Goal: Task Accomplishment & Management: Complete application form

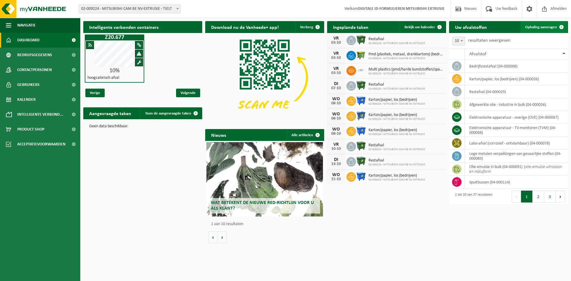
click at [540, 27] on span "Ophaling aanvragen" at bounding box center [541, 27] width 32 height 4
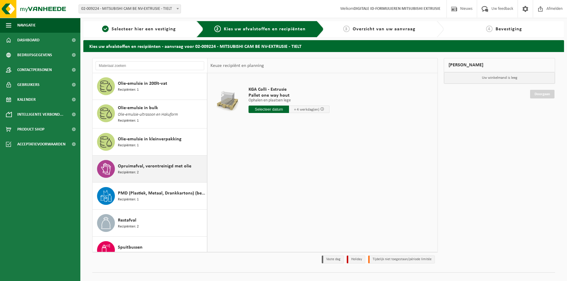
click at [163, 161] on div "Opruimafval, verontreinigd met olie Recipiënten: 2" at bounding box center [161, 169] width 87 height 18
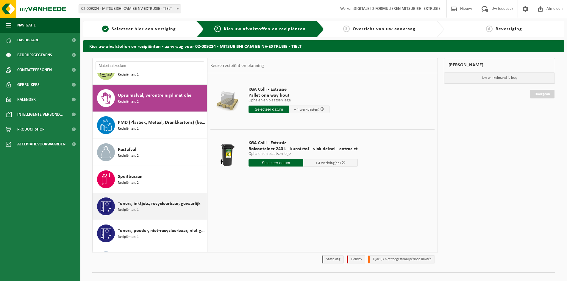
scroll to position [466, 0]
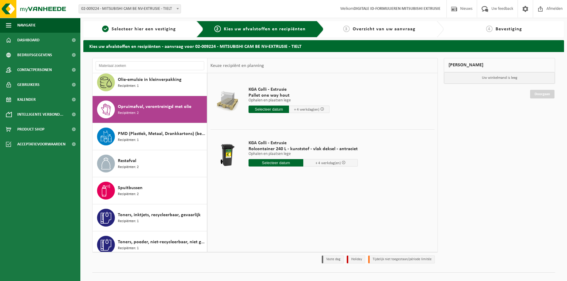
click at [165, 101] on div "Opruimafval, verontreinigd met olie Recipiënten: 2" at bounding box center [161, 110] width 87 height 18
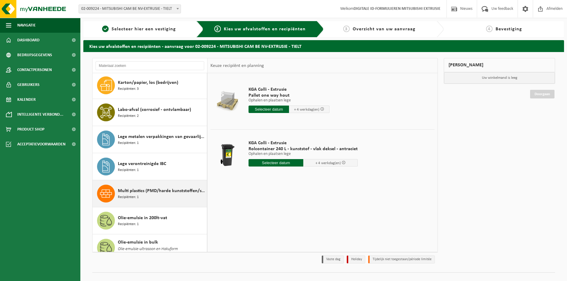
scroll to position [287, 0]
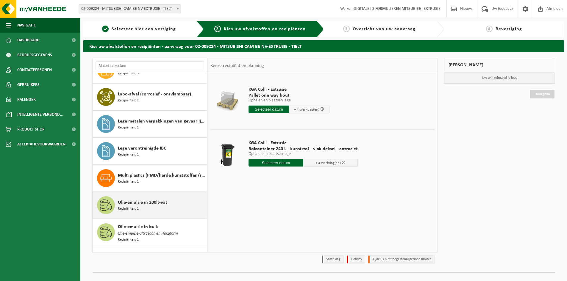
click at [130, 209] on span "Recipiënten: 1" at bounding box center [128, 209] width 21 height 6
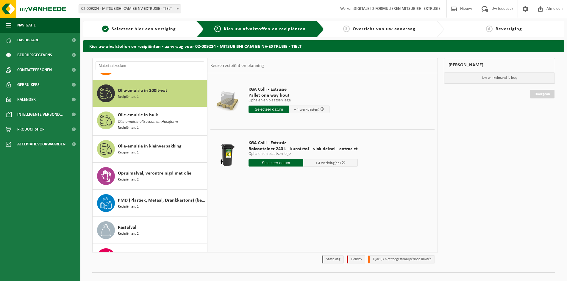
scroll to position [406, 0]
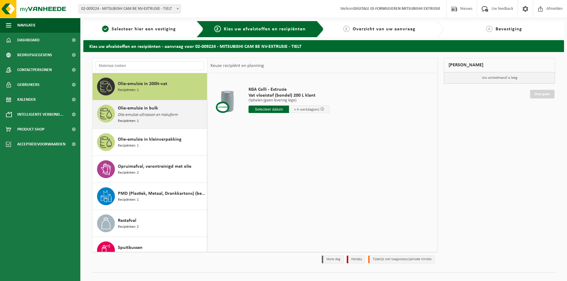
click at [138, 117] on span "Olie-emulsie-ultrasoon en Hakuform" at bounding box center [148, 115] width 60 height 7
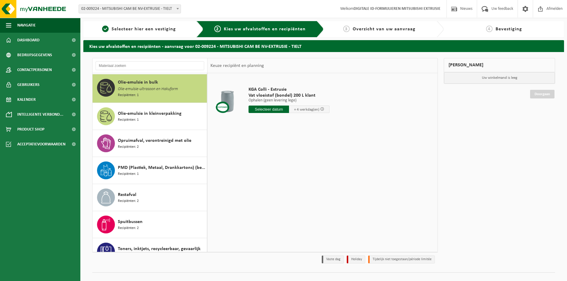
scroll to position [433, 0]
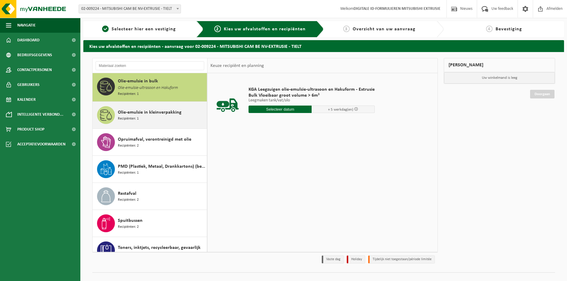
click at [140, 125] on div "Olie-emulsie in kleinverpakking Recipiënten: 1" at bounding box center [150, 115] width 115 height 27
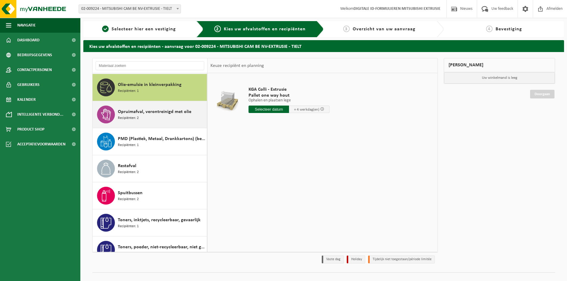
click at [139, 122] on div "Opruimafval, verontreinigd met olie Recipiënten: 2" at bounding box center [161, 115] width 87 height 18
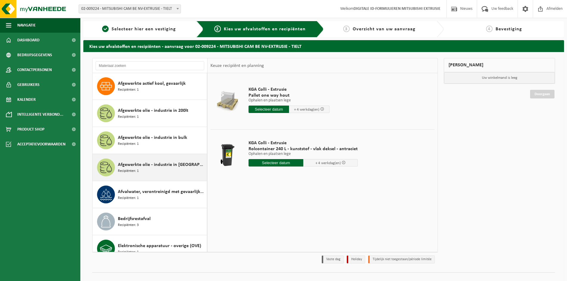
scroll to position [0, 0]
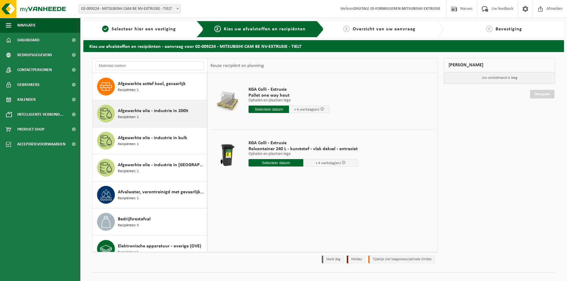
click at [161, 115] on div "Afgewerkte olie - industrie in 200lt Recipiënten: 1" at bounding box center [161, 114] width 87 height 18
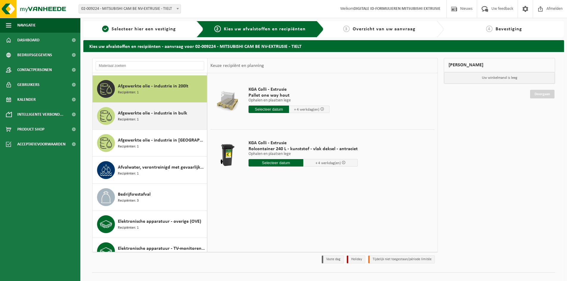
scroll to position [27, 0]
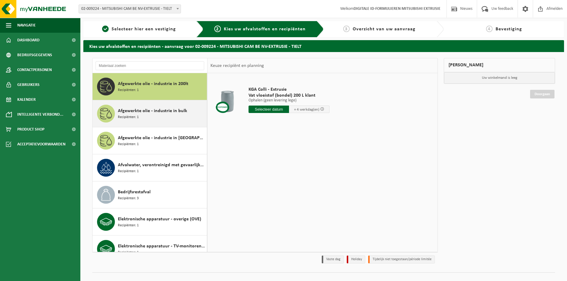
click at [169, 110] on span "Afgewerkte olie - industrie in bulk" at bounding box center [152, 110] width 69 height 7
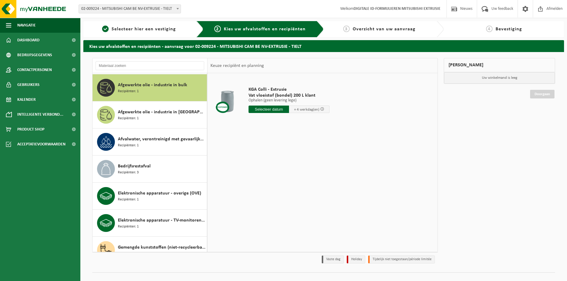
scroll to position [54, 0]
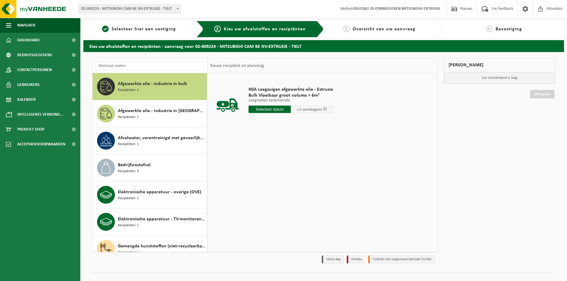
click at [169, 110] on span "Afgewerkte olie - industrie in IBC" at bounding box center [161, 110] width 87 height 7
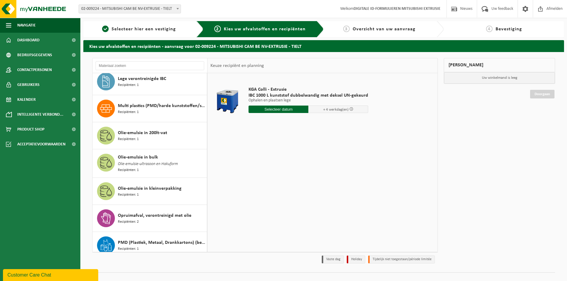
scroll to position [446, 0]
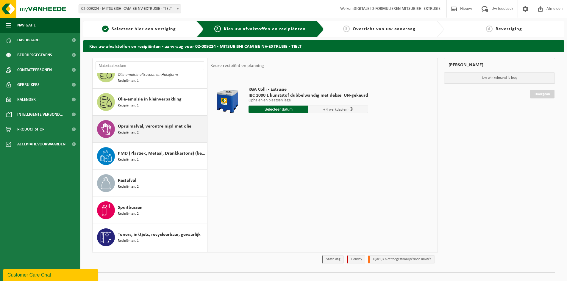
click at [154, 131] on div "Opruimafval, verontreinigd met olie Recipiënten: 2" at bounding box center [161, 129] width 87 height 18
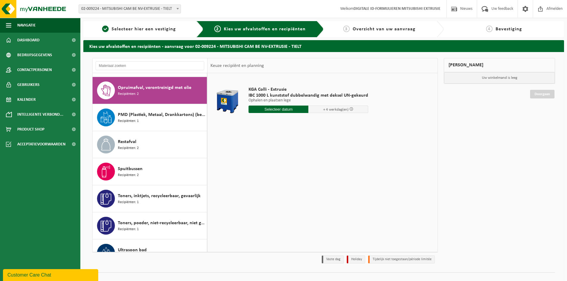
scroll to position [488, 0]
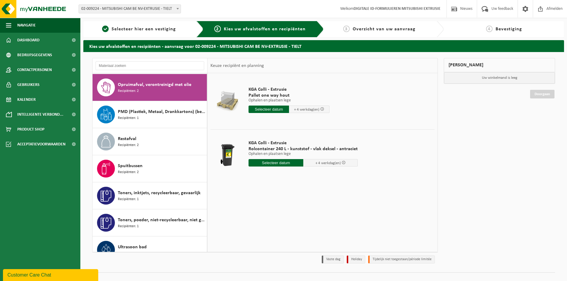
click at [279, 165] on input "text" at bounding box center [275, 162] width 55 height 7
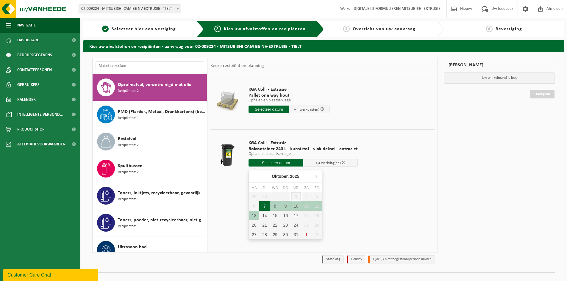
click at [266, 207] on div "7" at bounding box center [264, 206] width 10 height 10
type input "Van 2025-10-07"
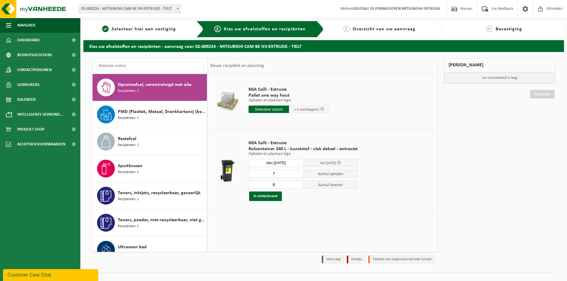
click at [297, 176] on input "7" at bounding box center [275, 174] width 55 height 8
click at [297, 176] on input "6" at bounding box center [275, 174] width 55 height 8
click at [297, 176] on input "5" at bounding box center [275, 174] width 55 height 8
type input "4"
click at [297, 176] on input "4" at bounding box center [275, 174] width 55 height 8
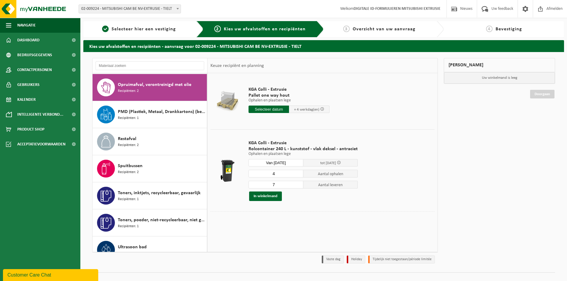
click at [297, 185] on input "7" at bounding box center [275, 185] width 55 height 8
click at [297, 185] on input "6" at bounding box center [275, 185] width 55 height 8
click at [297, 185] on input "5" at bounding box center [275, 185] width 55 height 8
type input "4"
click at [297, 185] on input "4" at bounding box center [275, 185] width 55 height 8
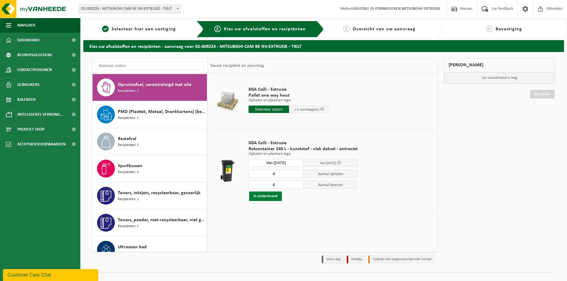
click at [271, 195] on button "In winkelmand" at bounding box center [265, 197] width 33 height 10
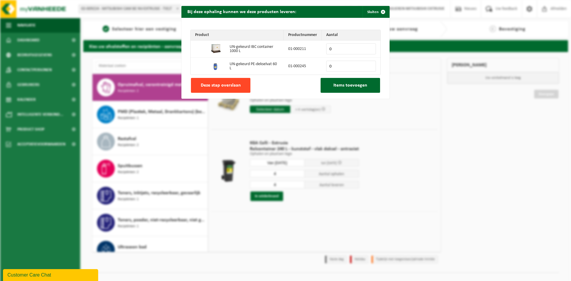
click at [210, 86] on span "Deze stap overslaan" at bounding box center [221, 85] width 40 height 5
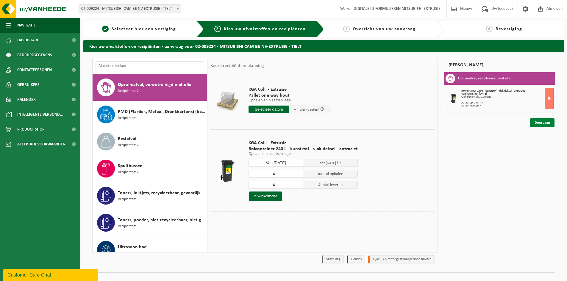
click at [548, 126] on link "Doorgaan" at bounding box center [542, 122] width 24 height 9
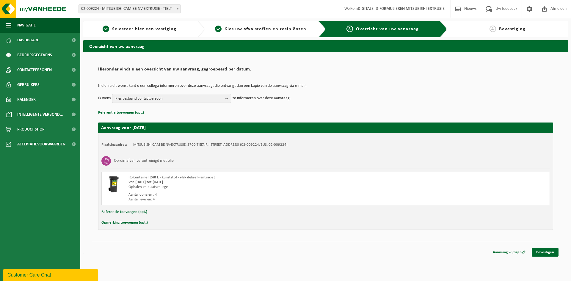
click at [203, 97] on span "Kies bestaand contactpersoon" at bounding box center [169, 98] width 108 height 9
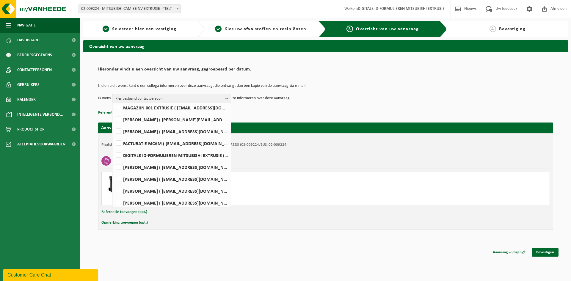
scroll to position [134, 0]
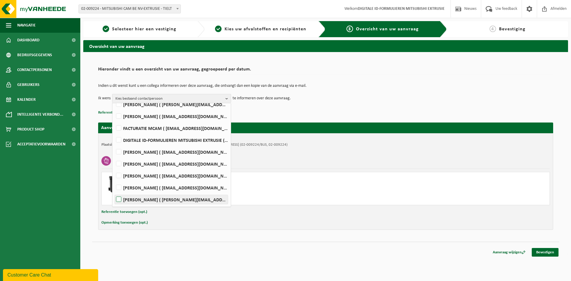
click at [118, 201] on label "Kris Willaert ( kris.willaert@mcgc.com )" at bounding box center [171, 199] width 113 height 9
click at [114, 192] on input "Kris Willaert ( kris.willaert@mcgc.com )" at bounding box center [114, 192] width 0 height 0
checkbox input "true"
click at [309, 107] on div "Indien u dit wenst kunt u een collega informeren over deze aanvraag, die ontvan…" at bounding box center [325, 93] width 455 height 31
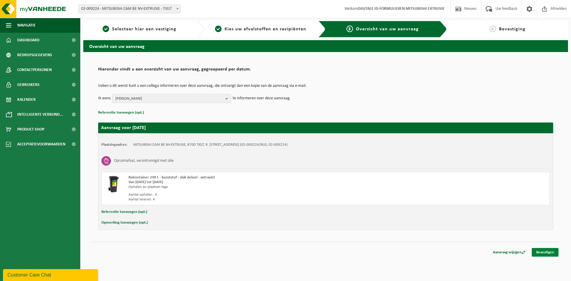
click at [555, 251] on link "Bevestigen" at bounding box center [545, 252] width 27 height 9
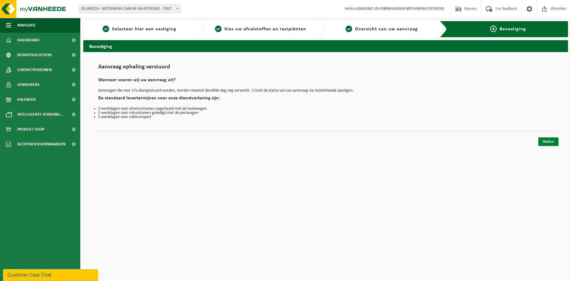
click at [553, 139] on link "Sluiten" at bounding box center [548, 141] width 20 height 9
